Goal: Task Accomplishment & Management: Manage account settings

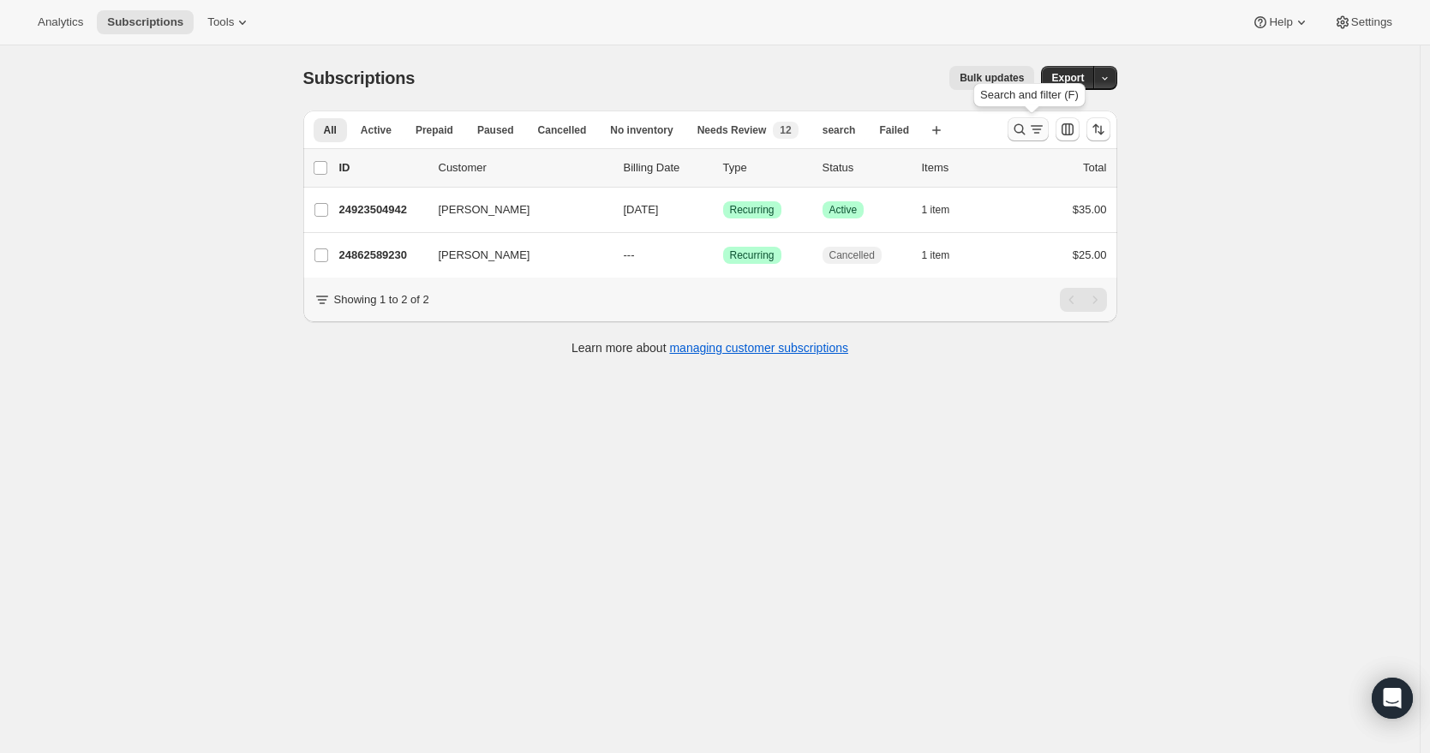
click at [1026, 129] on icon "Search and filter results" at bounding box center [1019, 129] width 17 height 17
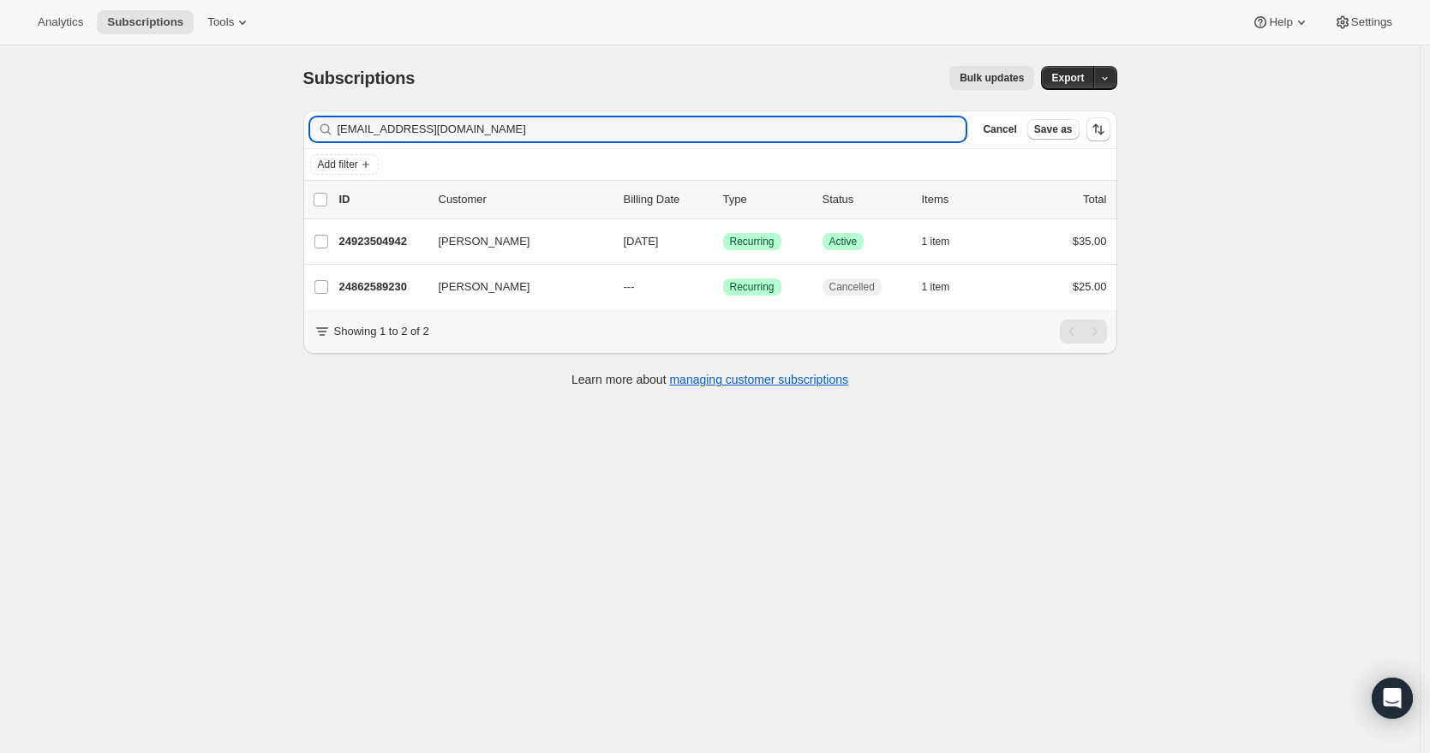
drag, startPoint x: 424, startPoint y: 135, endPoint x: 322, endPoint y: 126, distance: 102.3
click at [302, 127] on div "Filter subscribers [EMAIL_ADDRESS][DOMAIN_NAME] Clear Cancel Save as Add filter…" at bounding box center [704, 251] width 828 height 308
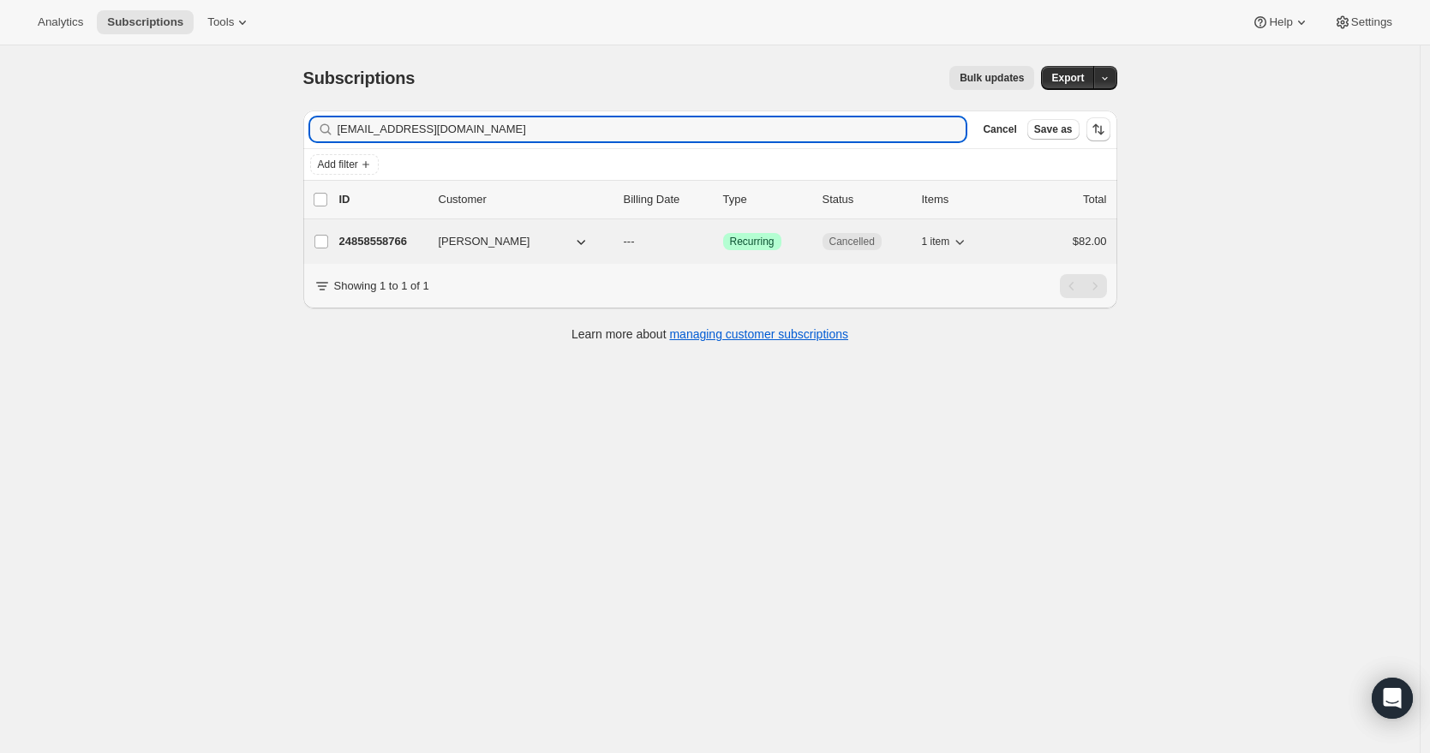
type input "[EMAIL_ADDRESS][DOMAIN_NAME]"
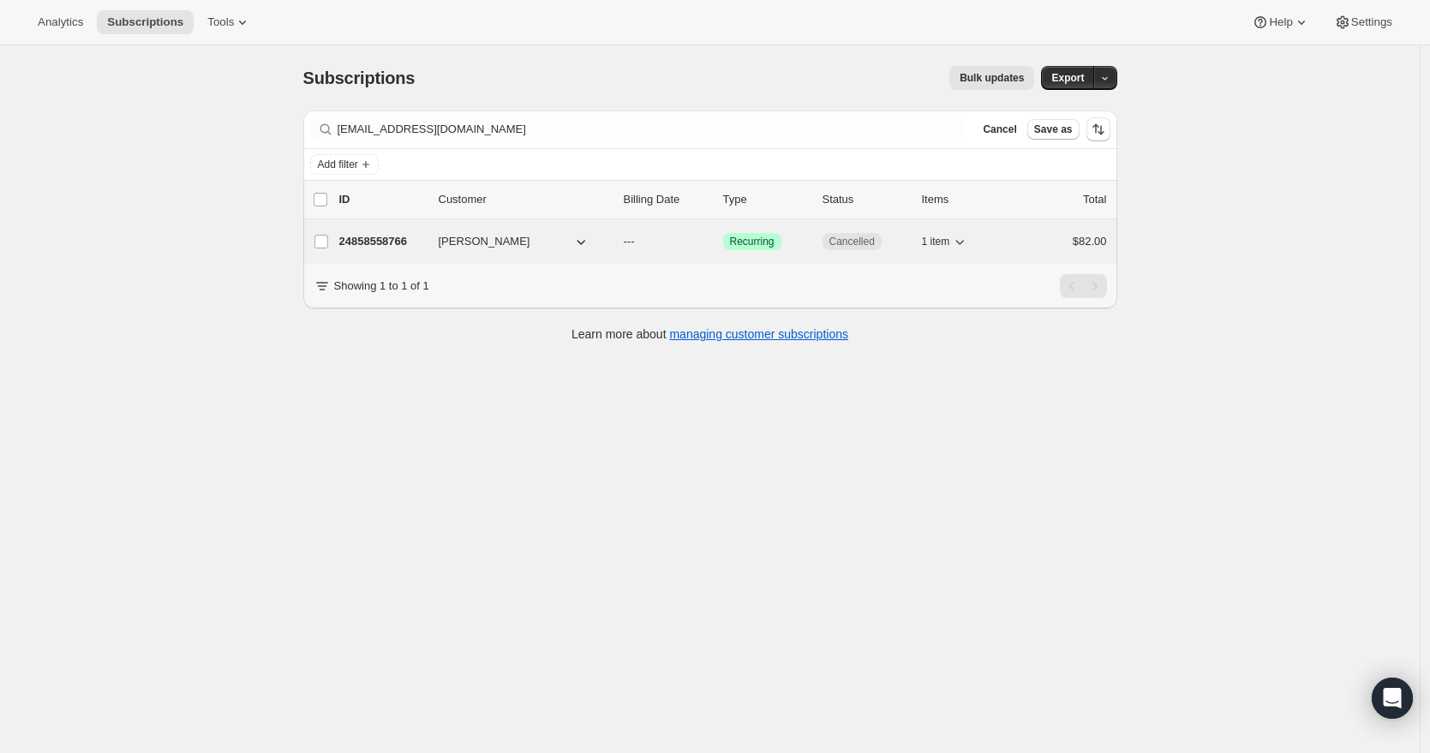
click at [500, 244] on span "[PERSON_NAME]" at bounding box center [485, 241] width 92 height 17
click at [408, 243] on p "24858558766" at bounding box center [382, 241] width 86 height 17
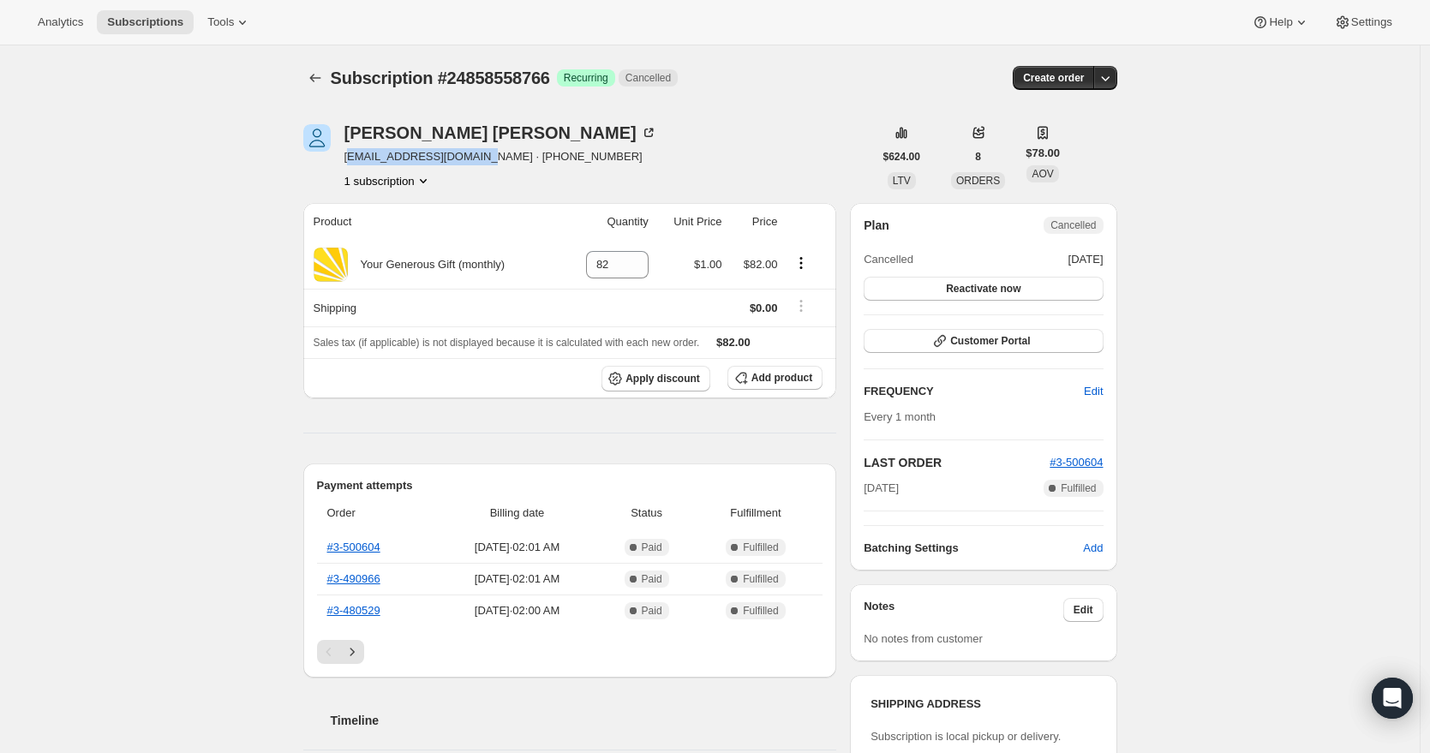
drag, startPoint x: 482, startPoint y: 155, endPoint x: 350, endPoint y: 153, distance: 132.0
click at [350, 153] on span "[EMAIL_ADDRESS][DOMAIN_NAME] · [PHONE_NUMBER]" at bounding box center [500, 156] width 313 height 17
copy span "[EMAIL_ADDRESS][DOMAIN_NAME]"
